Goal: Transaction & Acquisition: Download file/media

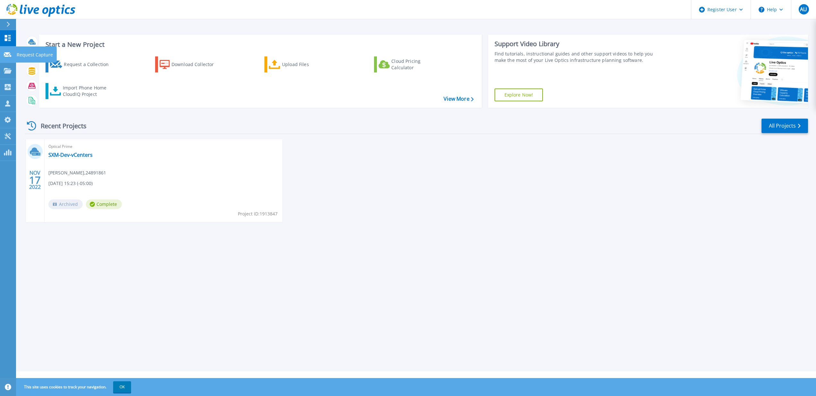
click at [9, 55] on icon at bounding box center [8, 54] width 8 height 5
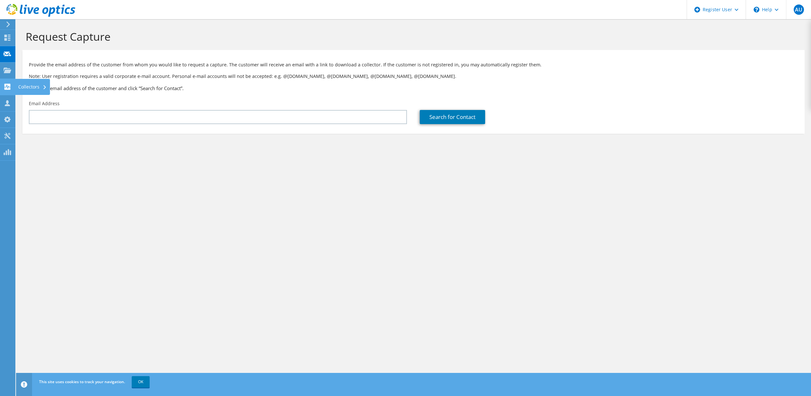
click at [11, 89] on icon at bounding box center [8, 87] width 8 height 6
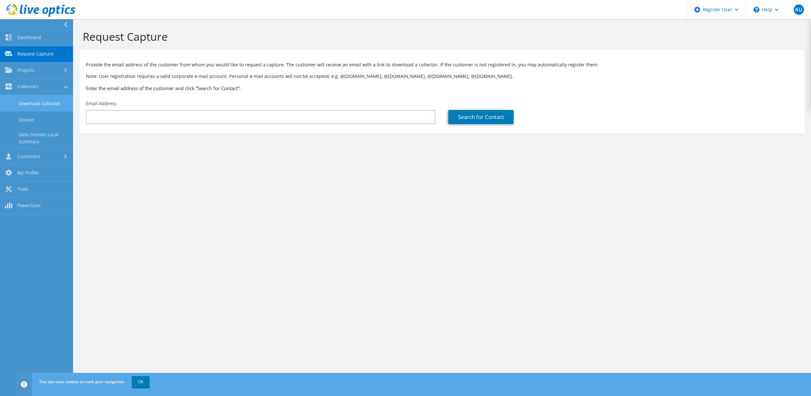
click at [33, 101] on link "Download Collector" at bounding box center [36, 103] width 73 height 16
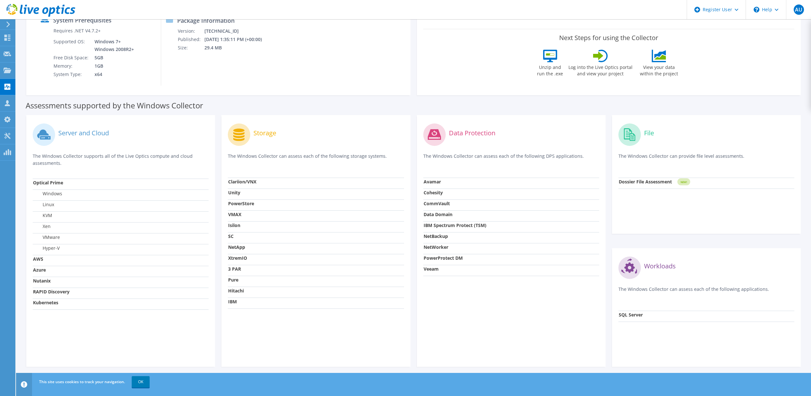
scroll to position [100, 0]
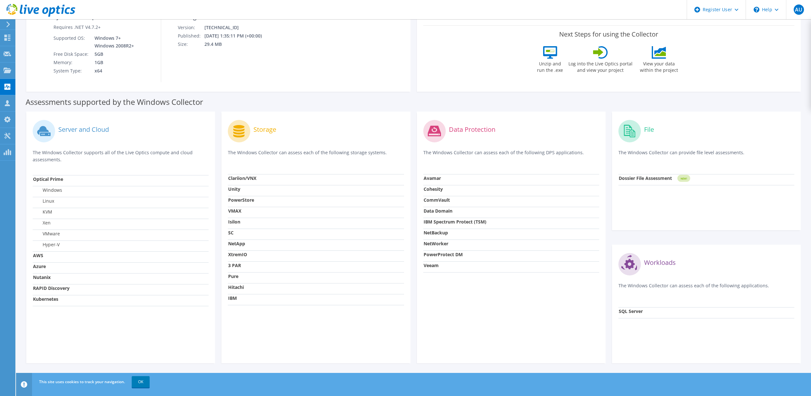
click at [231, 232] on strong "SC" at bounding box center [230, 232] width 5 height 6
click at [229, 232] on strong "SC" at bounding box center [230, 232] width 5 height 6
drag, startPoint x: 233, startPoint y: 232, endPoint x: 228, endPoint y: 232, distance: 4.5
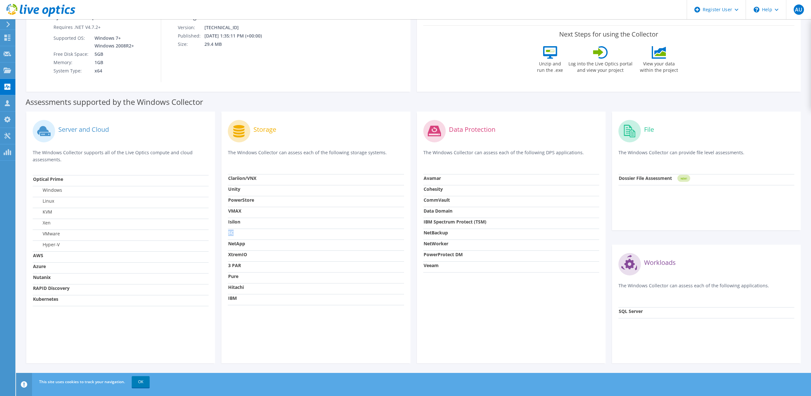
click at [228, 232] on strong "SC" at bounding box center [230, 232] width 5 height 6
click at [252, 150] on p "The Windows Collector can assess each of the following storage systems." at bounding box center [316, 155] width 176 height 13
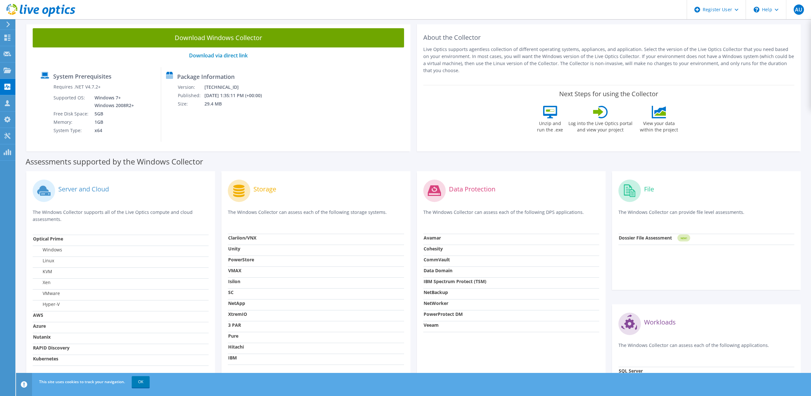
scroll to position [0, 0]
